Goal: Browse casually: Explore the website without a specific task or goal

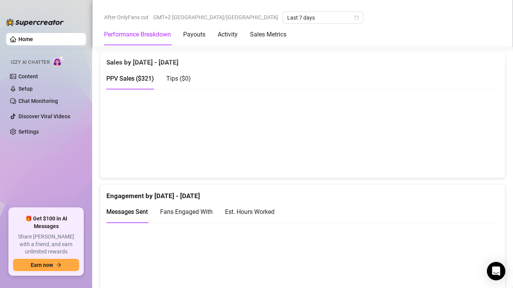
scroll to position [422, 0]
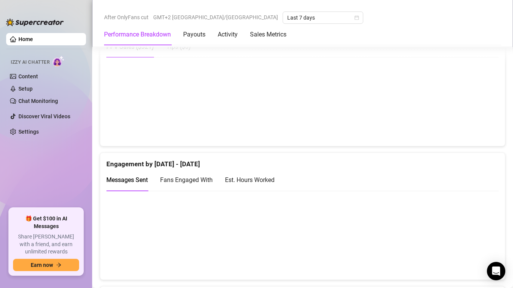
click at [470, 100] on canvas at bounding box center [299, 101] width 386 height 77
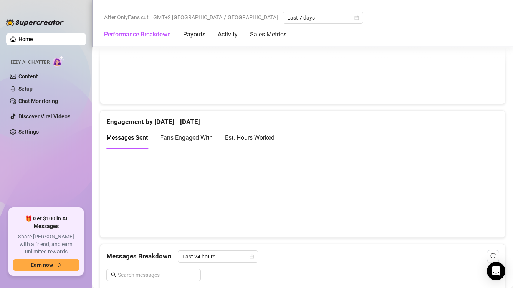
scroll to position [499, 0]
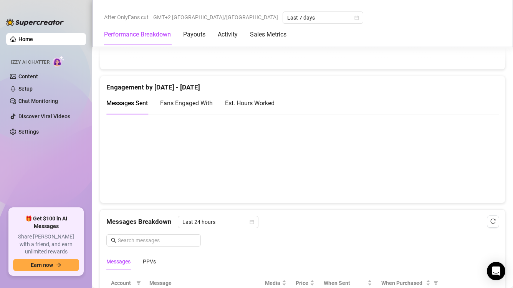
click at [471, 135] on canvas at bounding box center [299, 158] width 386 height 77
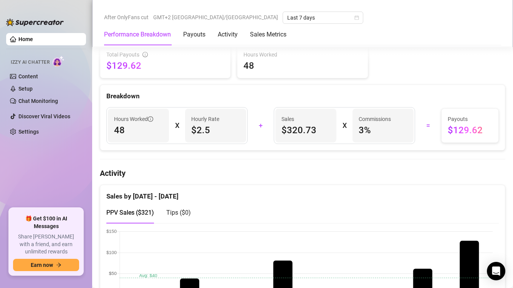
scroll to position [422, 0]
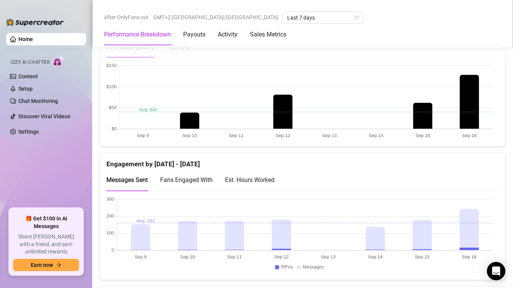
click at [464, 103] on canvas at bounding box center [299, 101] width 386 height 77
click at [466, 240] on canvas at bounding box center [299, 235] width 386 height 77
